Goal: Check status: Check status

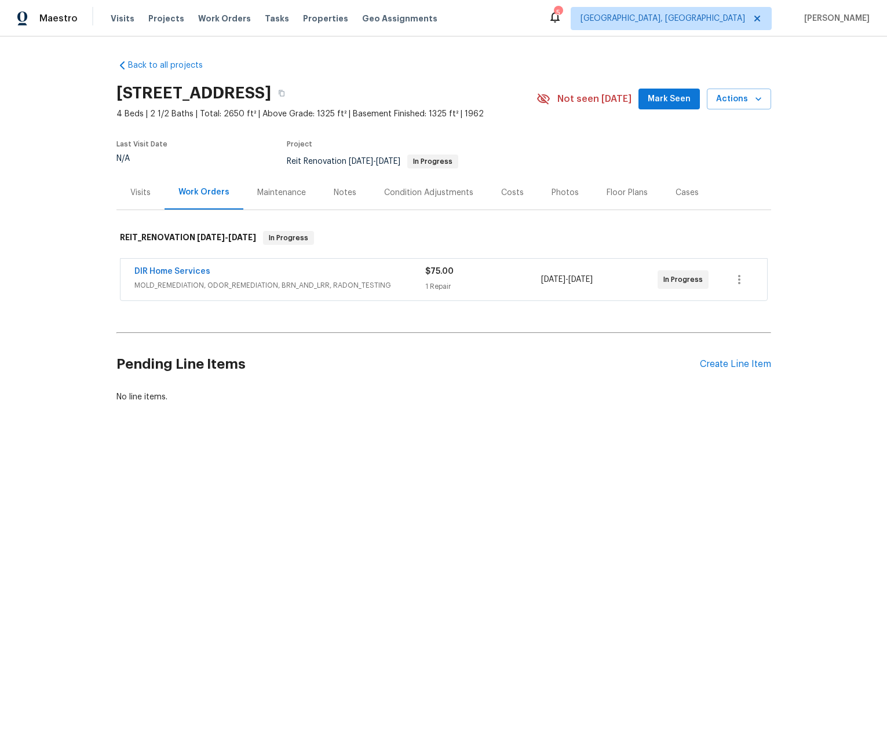
click at [206, 272] on div "DIR Home Services" at bounding box center [279, 273] width 291 height 14
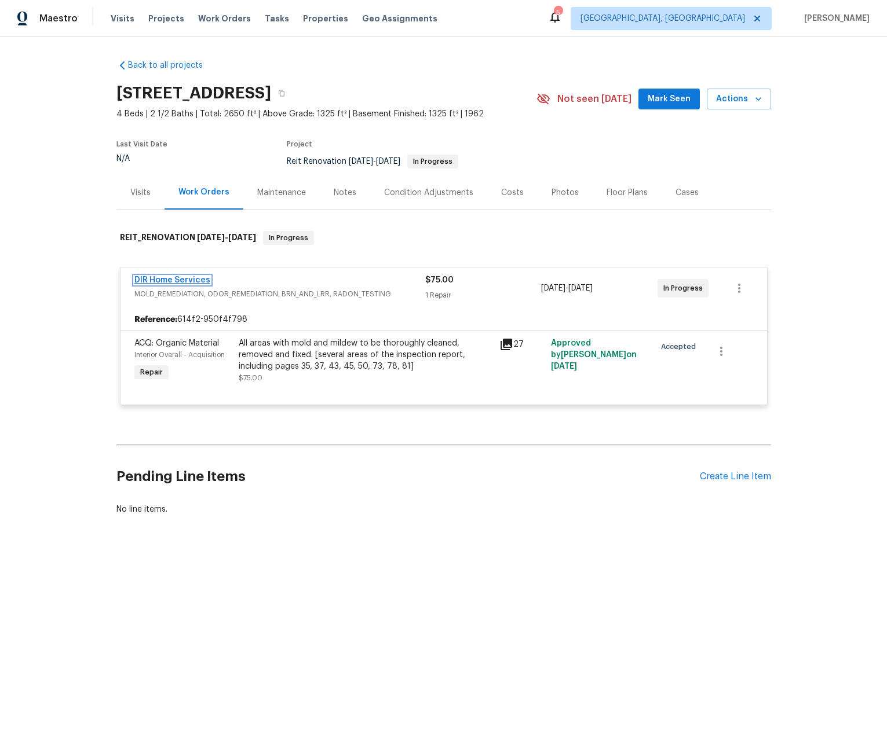
click at [186, 281] on link "DIR Home Services" at bounding box center [172, 280] width 76 height 8
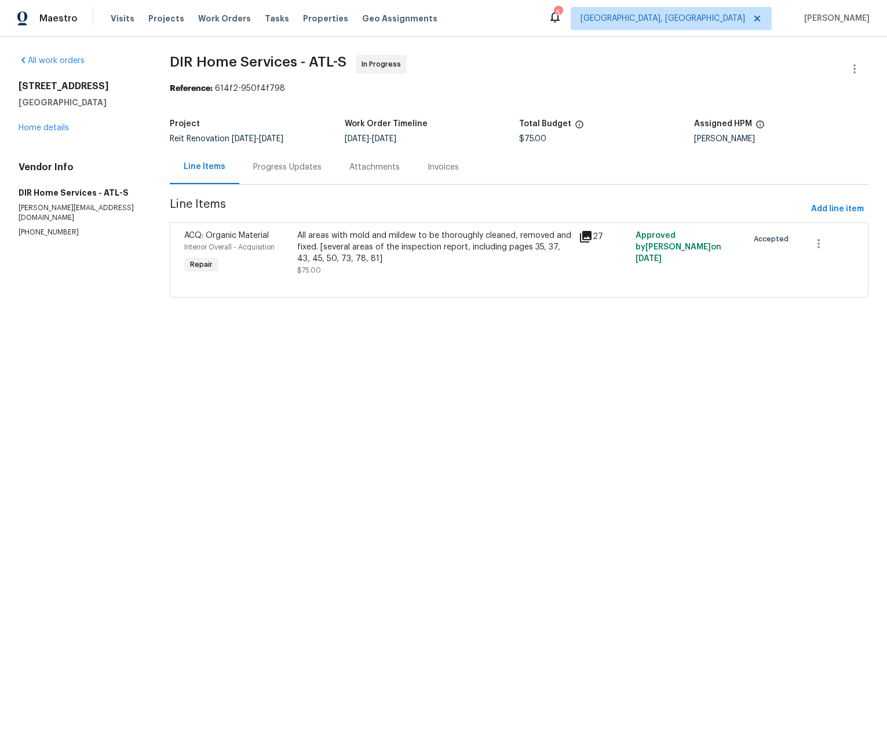
click at [287, 166] on div "Progress Updates" at bounding box center [287, 168] width 68 height 12
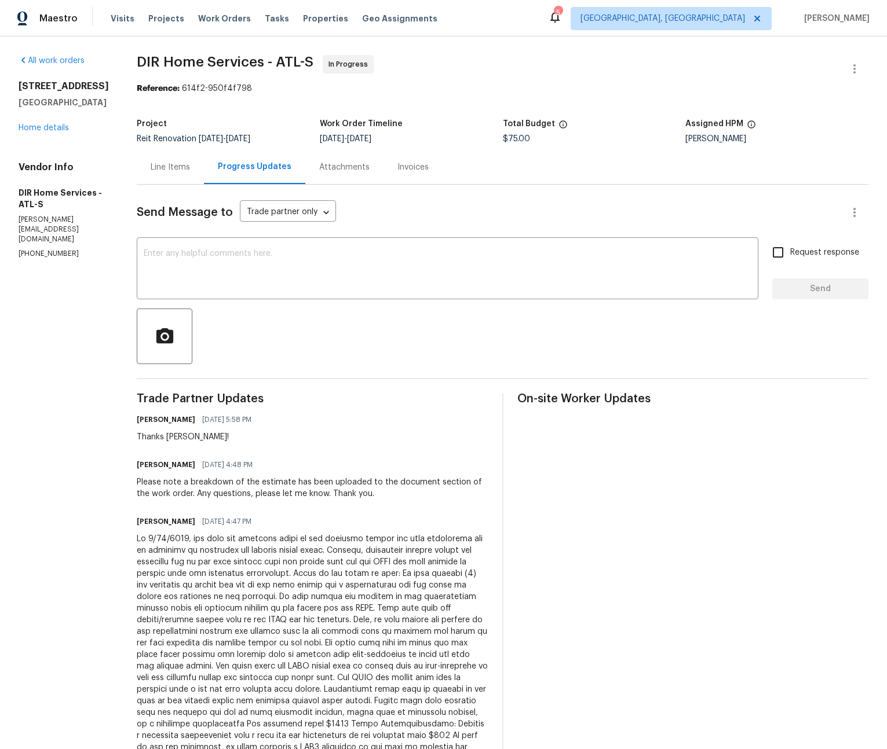
click at [182, 164] on div "Line Items" at bounding box center [170, 168] width 39 height 12
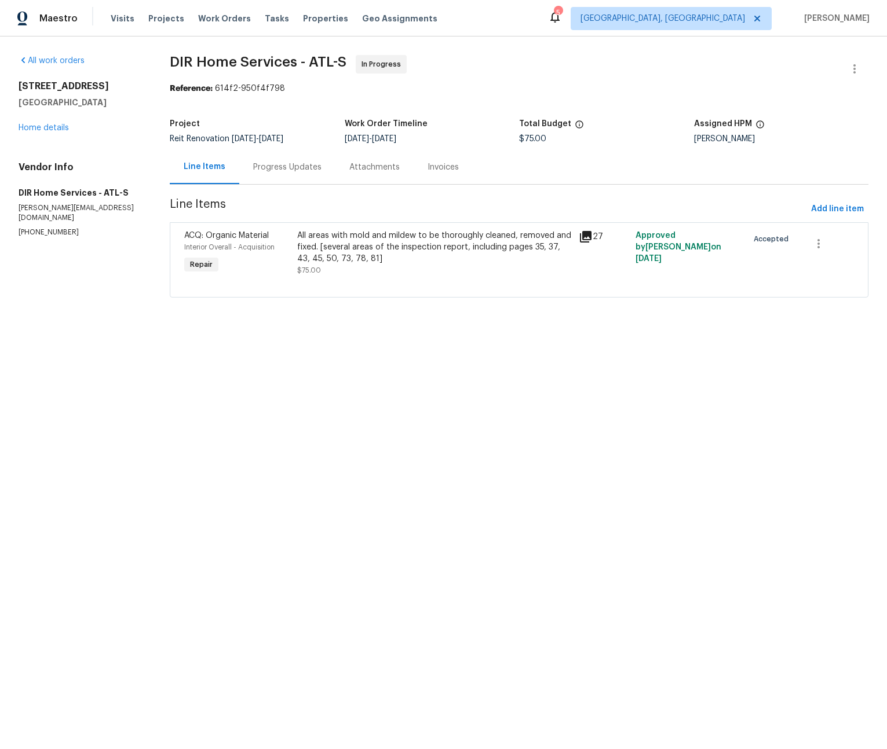
click at [379, 169] on div "Attachments" at bounding box center [374, 168] width 50 height 12
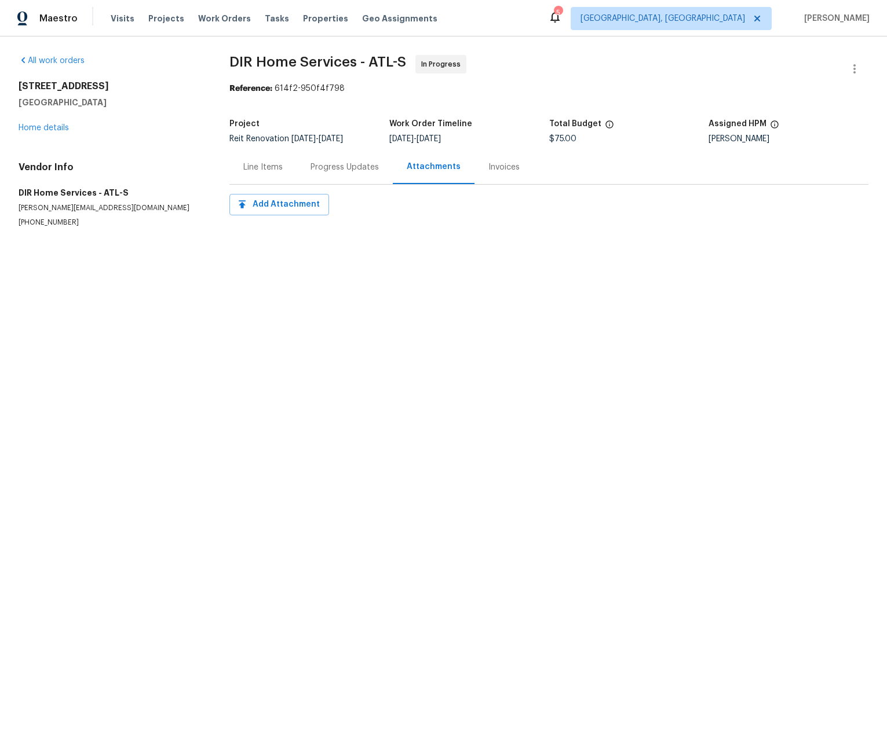
click at [478, 168] on div "Invoices" at bounding box center [503, 167] width 59 height 34
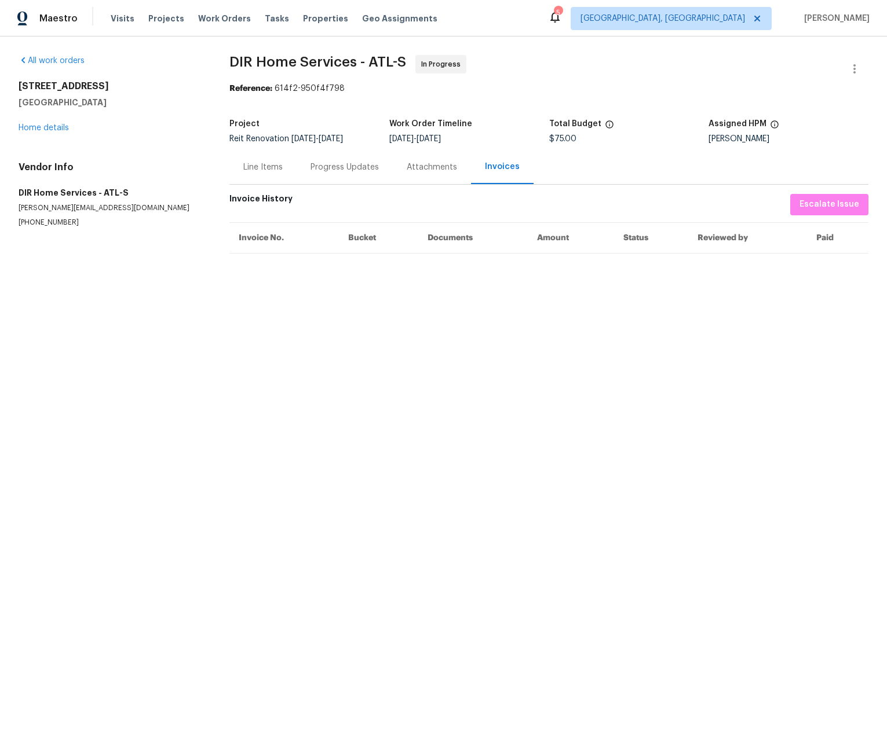
click at [343, 174] on div "Progress Updates" at bounding box center [345, 167] width 96 height 34
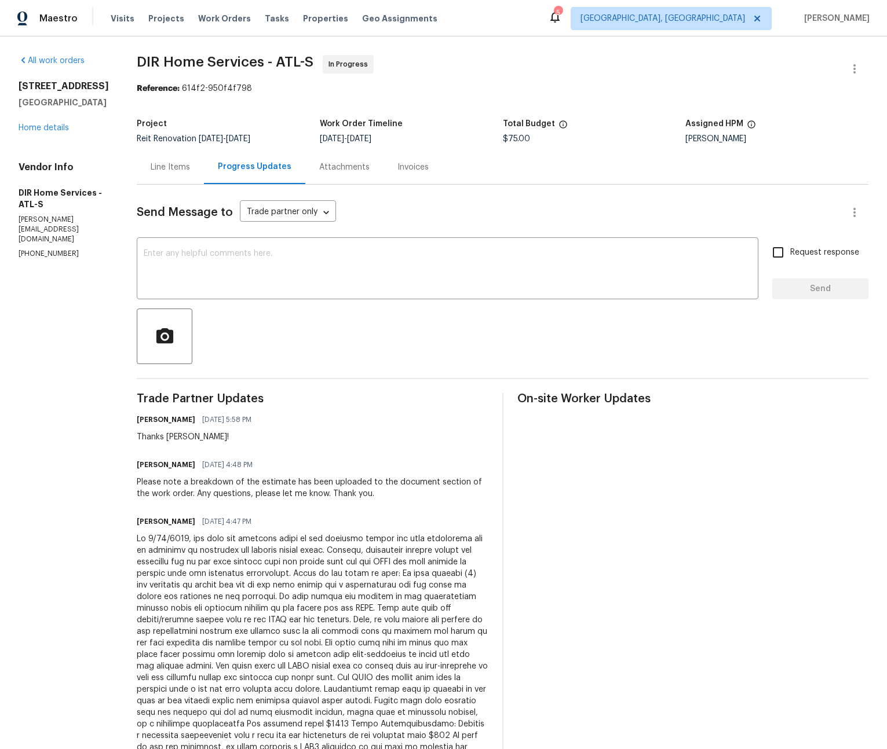
click at [181, 169] on div "Line Items" at bounding box center [170, 168] width 39 height 12
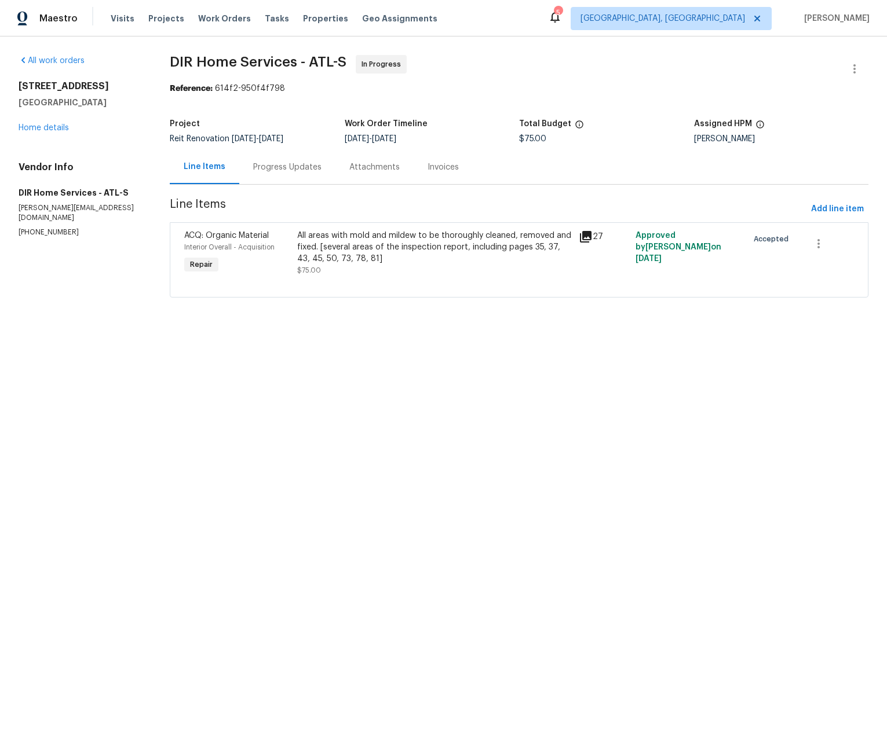
click at [585, 239] on icon at bounding box center [586, 237] width 14 height 14
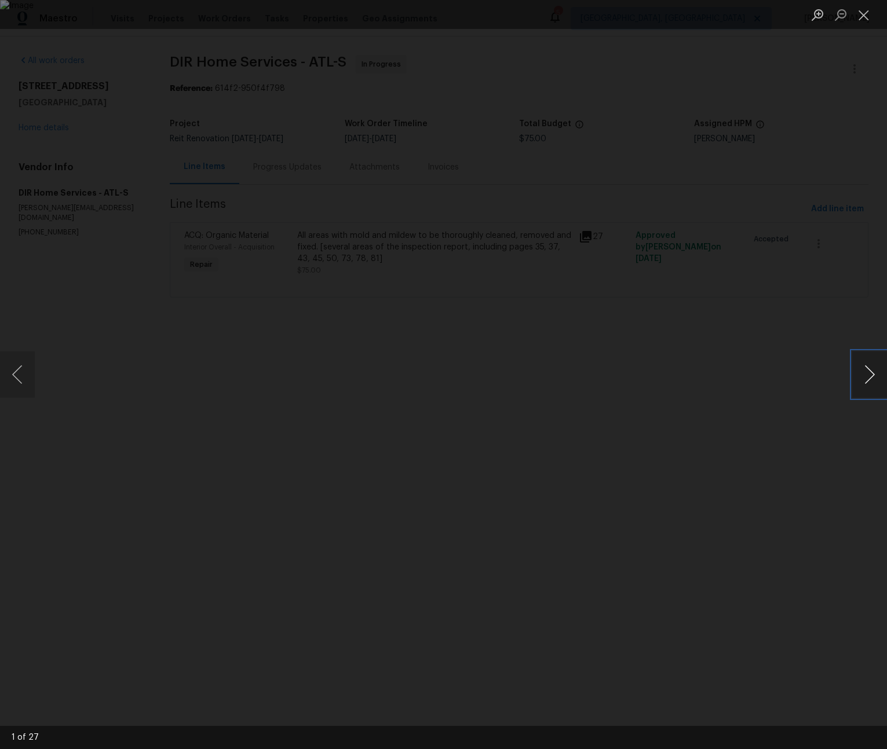
click at [871, 375] on button "Next image" at bounding box center [869, 375] width 35 height 46
click at [868, 10] on button "Close lightbox" at bounding box center [863, 15] width 23 height 20
